Goal: Find specific page/section: Find specific page/section

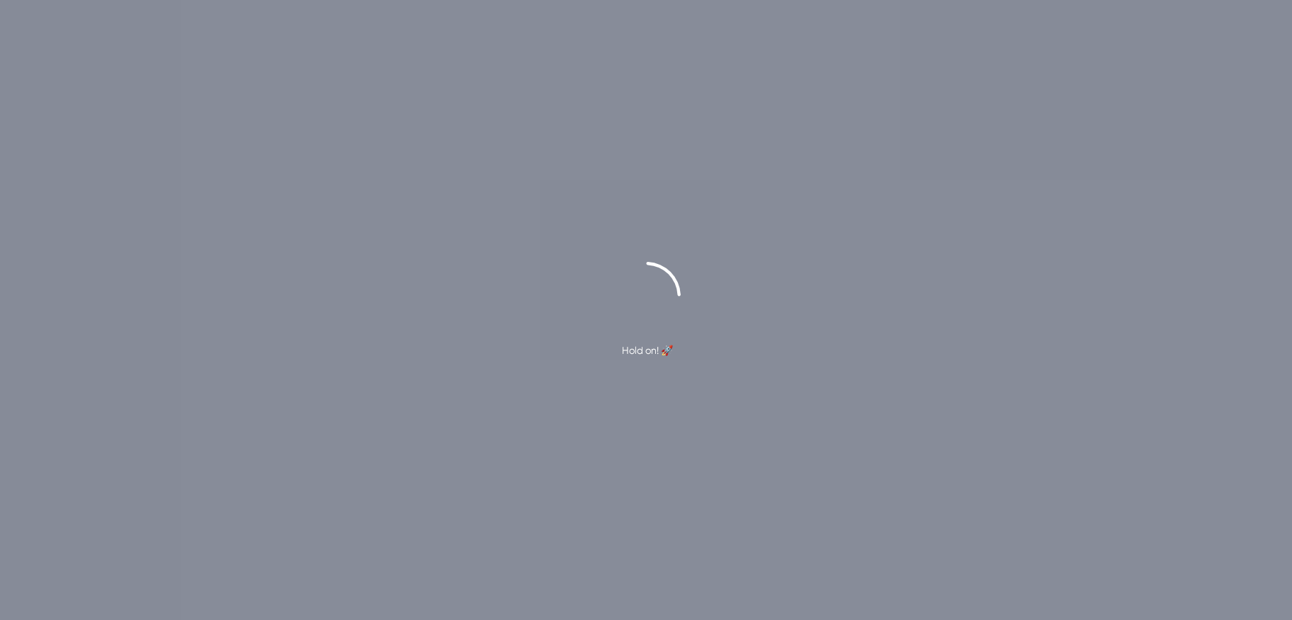
click at [497, 312] on div "Hold on! 🚀" at bounding box center [646, 310] width 1292 height 97
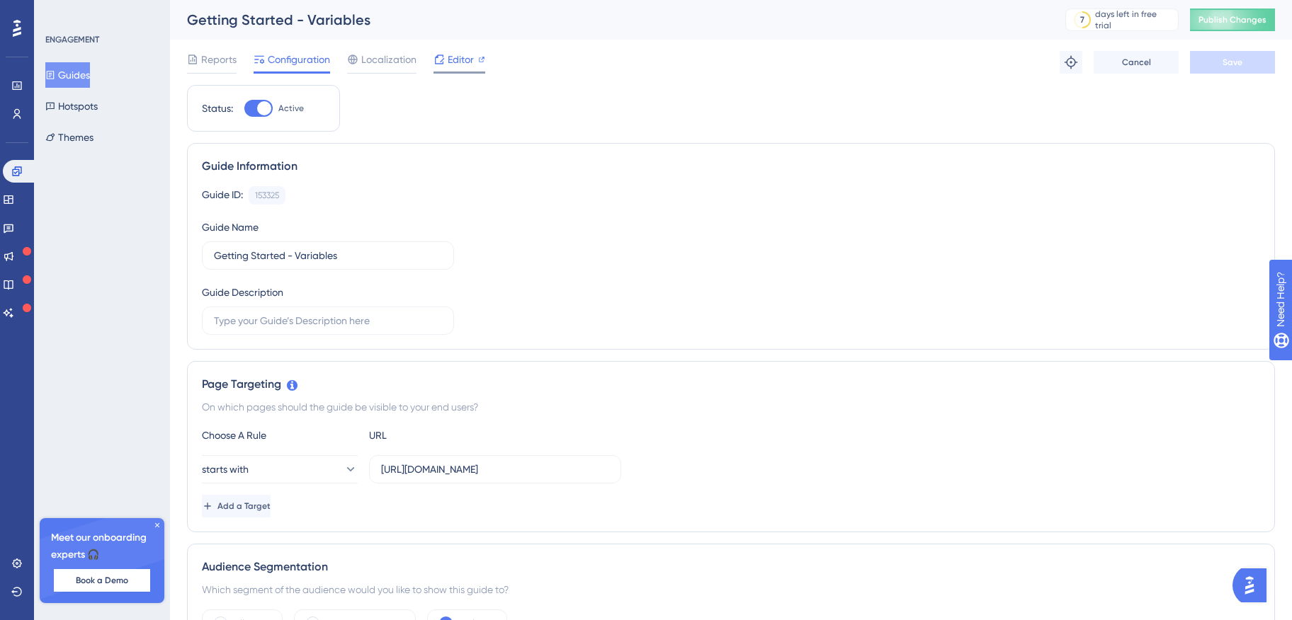
click at [458, 65] on span "Editor" at bounding box center [461, 59] width 26 height 17
